Goal: Task Accomplishment & Management: Complete application form

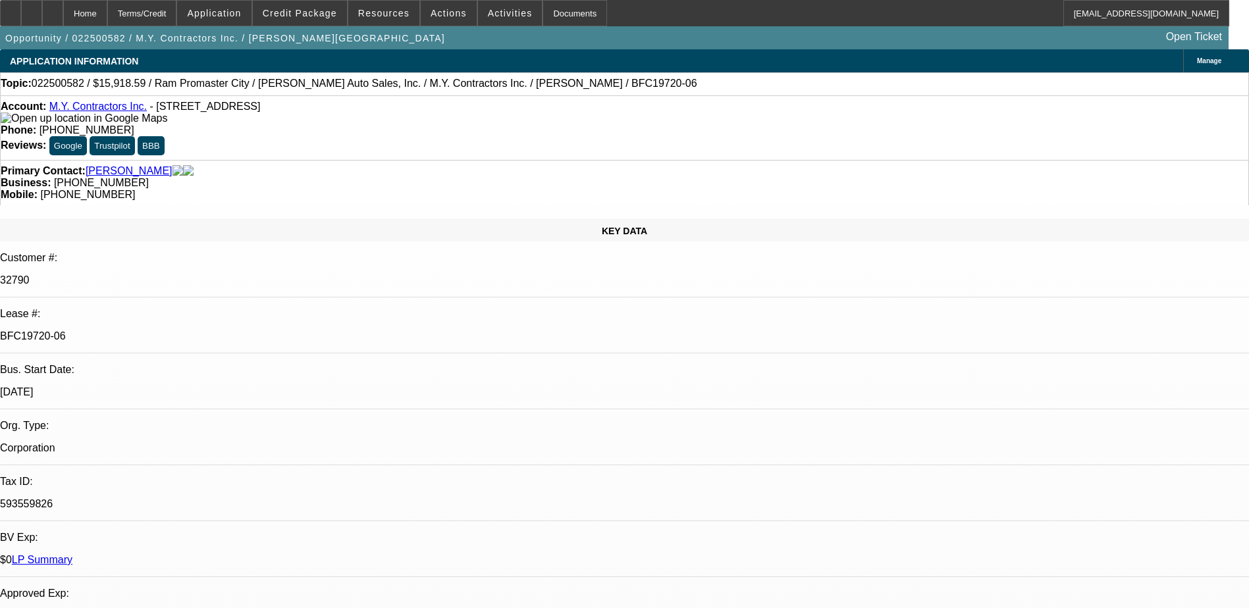
select select "0"
select select "3"
select select "0"
select select "6"
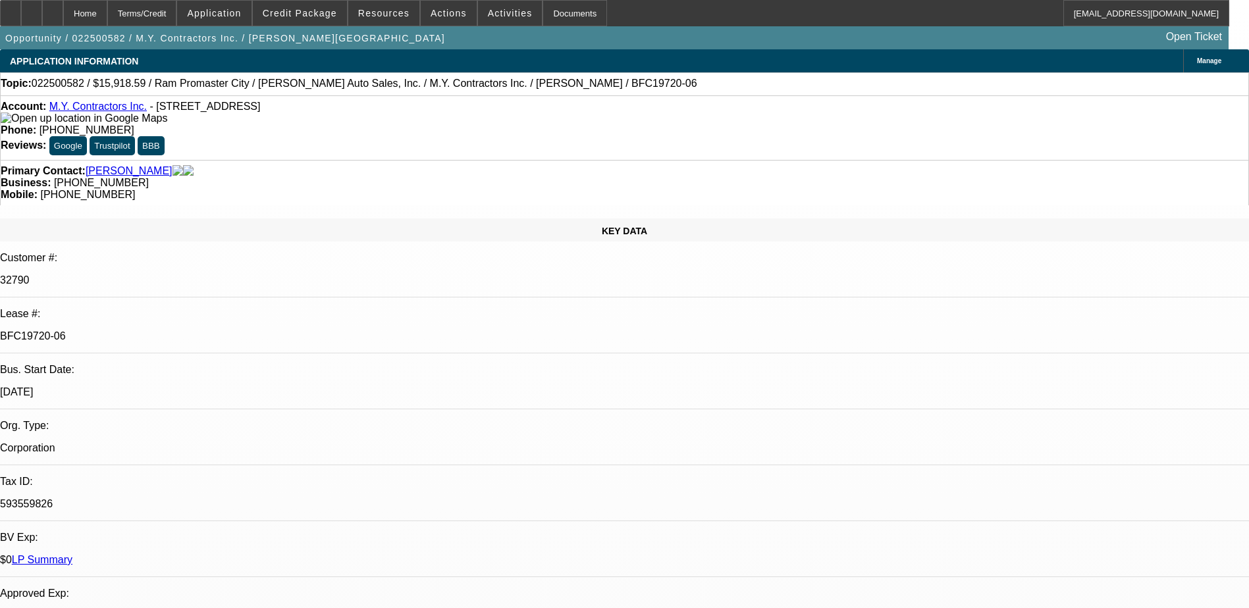
select select "0"
select select "6"
select select "0"
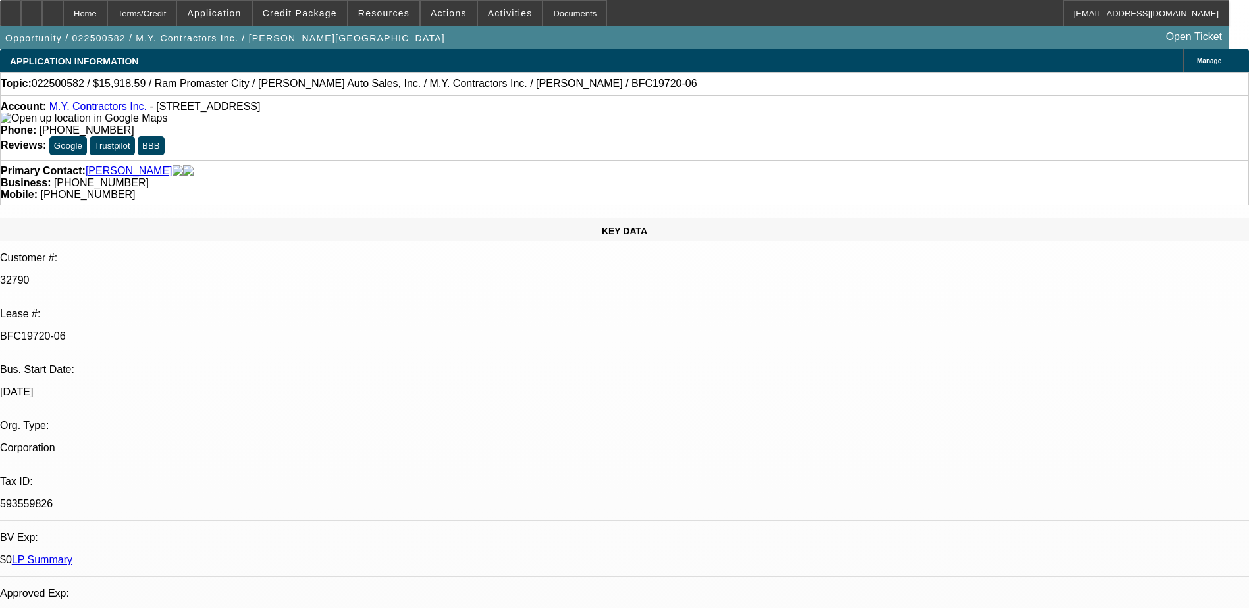
select select "0"
select select "6"
select select "0"
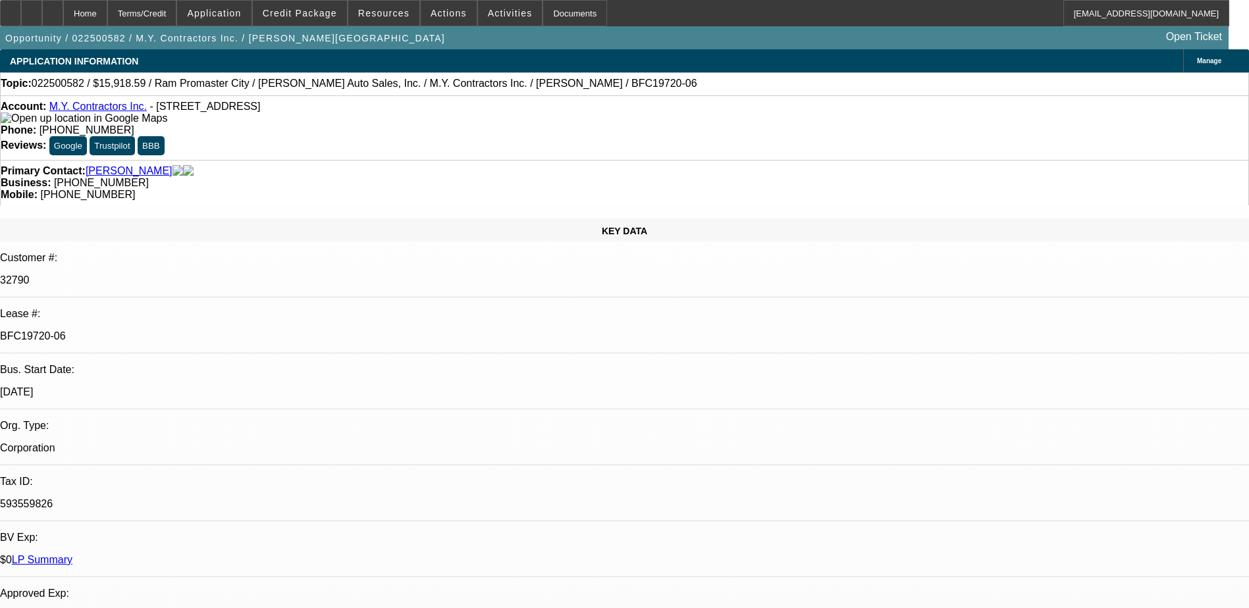
select select "0"
select select "6"
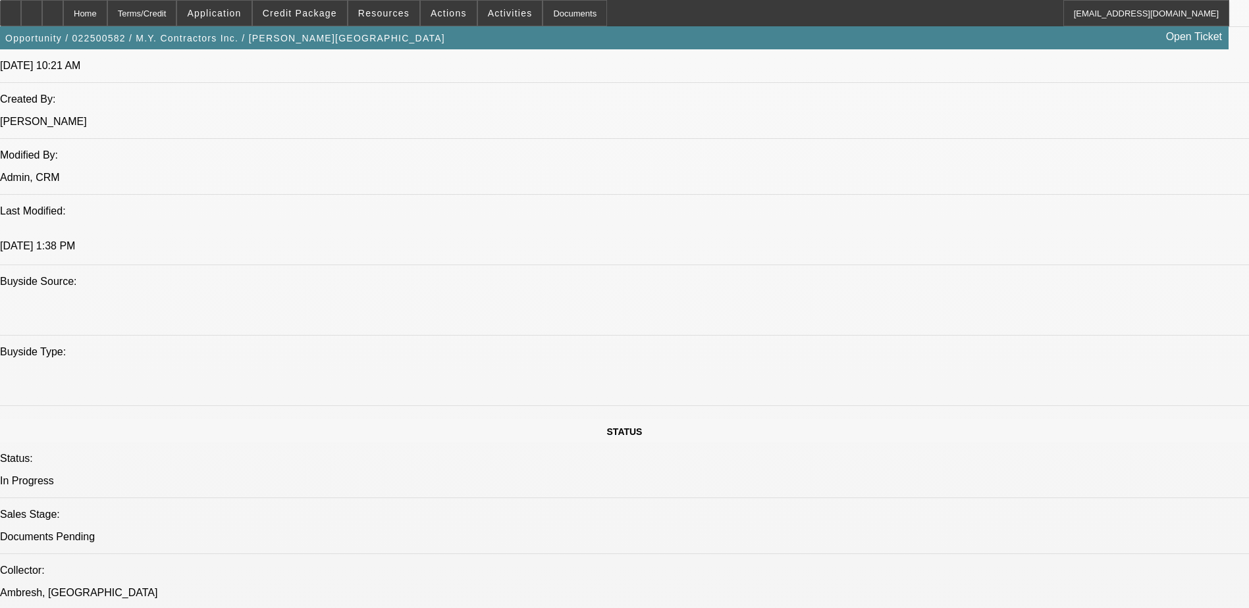
scroll to position [658, 0]
